Goal: Find specific page/section: Find specific page/section

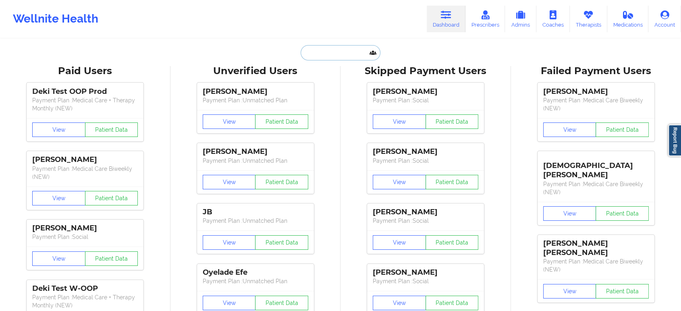
click at [341, 54] on input "text" at bounding box center [341, 52] width 80 height 15
paste input "[EMAIL_ADDRESS][DOMAIN_NAME]"
type input "[EMAIL_ADDRESS][DOMAIN_NAME]"
paste input "[EMAIL_ADDRESS][DOMAIN_NAME]"
type input "[EMAIL_ADDRESS][DOMAIN_NAME]"
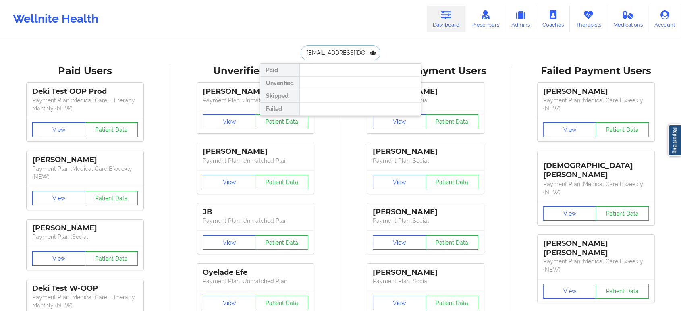
scroll to position [0, 13]
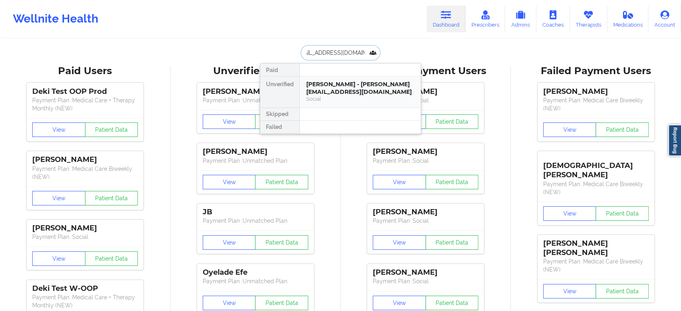
click at [339, 96] on div "Social" at bounding box center [360, 99] width 108 height 7
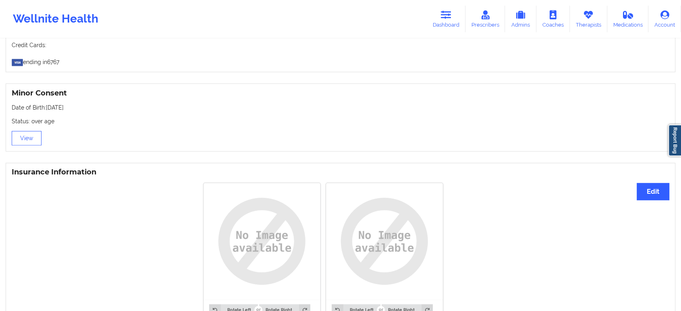
scroll to position [492, 0]
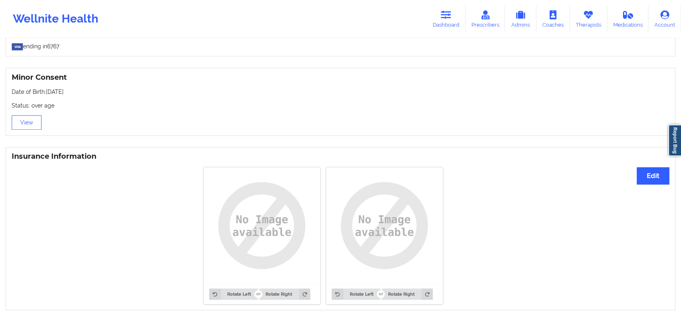
drag, startPoint x: 133, startPoint y: 226, endPoint x: 158, endPoint y: 153, distance: 77.2
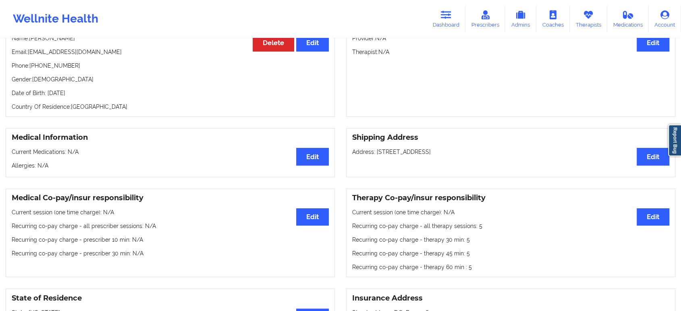
scroll to position [0, 0]
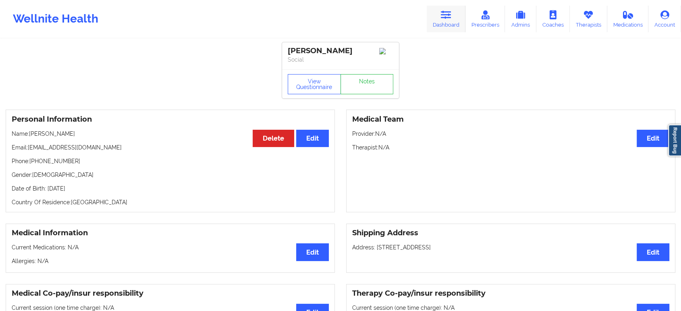
click at [441, 22] on link "Dashboard" at bounding box center [446, 19] width 39 height 27
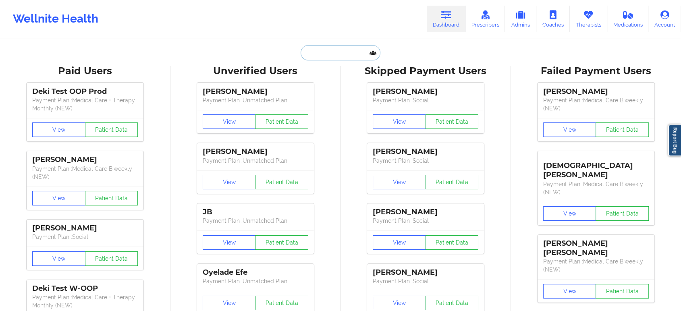
click at [337, 55] on input "text" at bounding box center [341, 52] width 80 height 15
paste input "[EMAIL_ADDRESS][DOMAIN_NAME]"
type input "[EMAIL_ADDRESS][DOMAIN_NAME]"
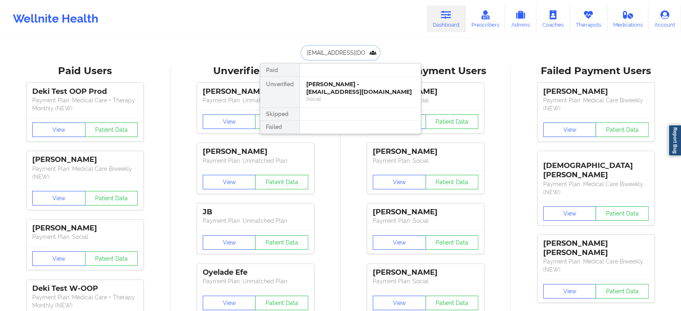
click at [337, 96] on div "Social" at bounding box center [360, 99] width 108 height 7
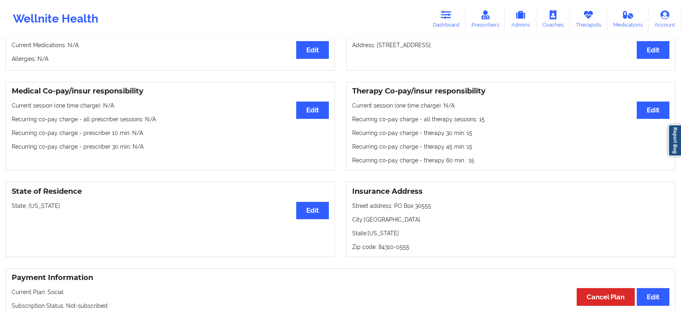
scroll to position [224, 0]
